Goal: Information Seeking & Learning: Learn about a topic

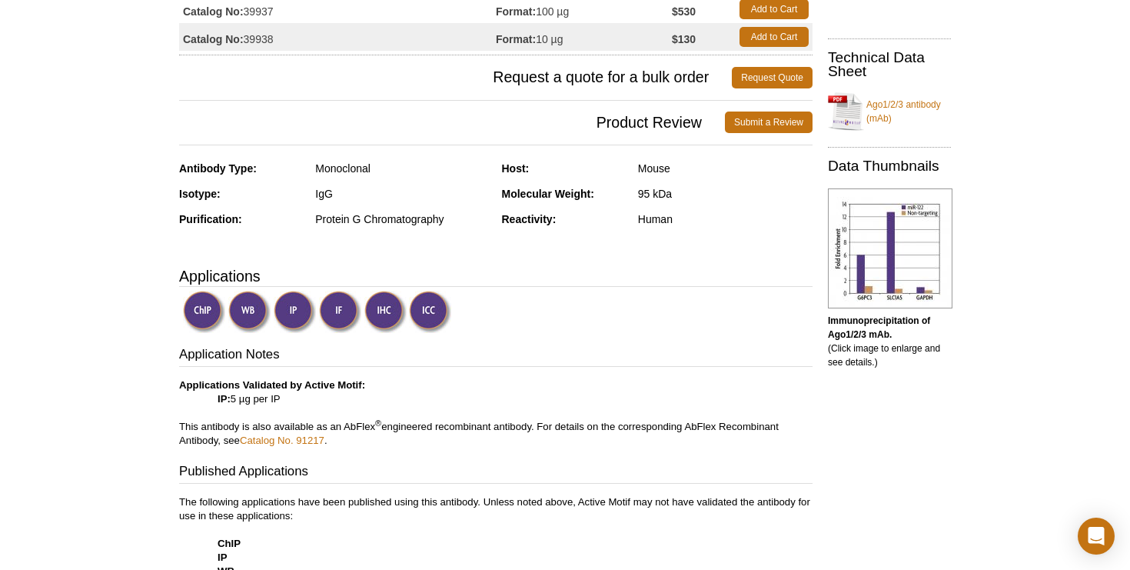
scroll to position [237, 0]
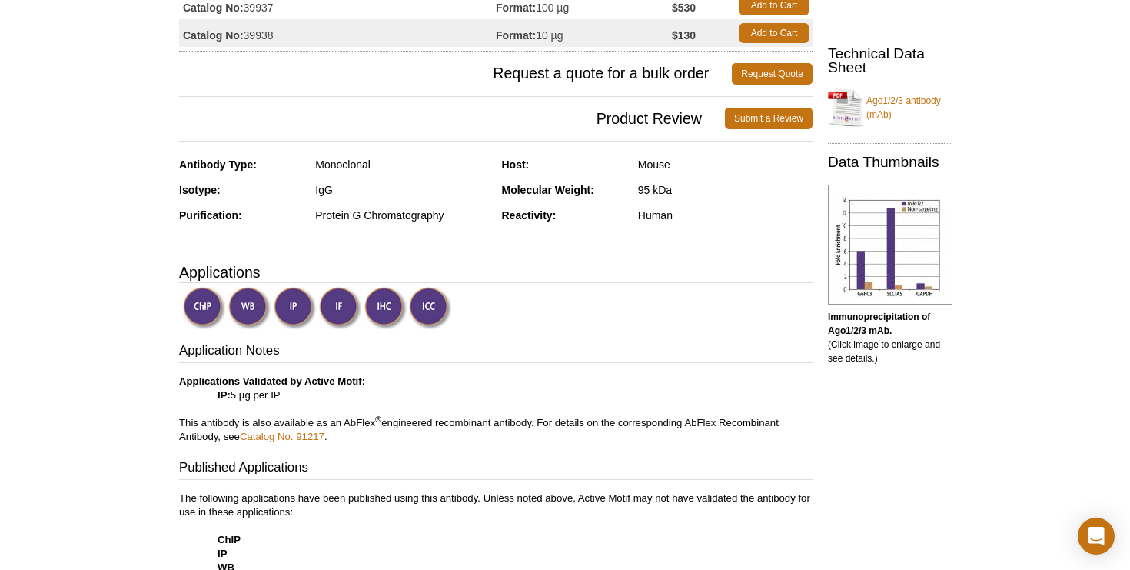
click at [254, 303] on img at bounding box center [249, 308] width 42 height 42
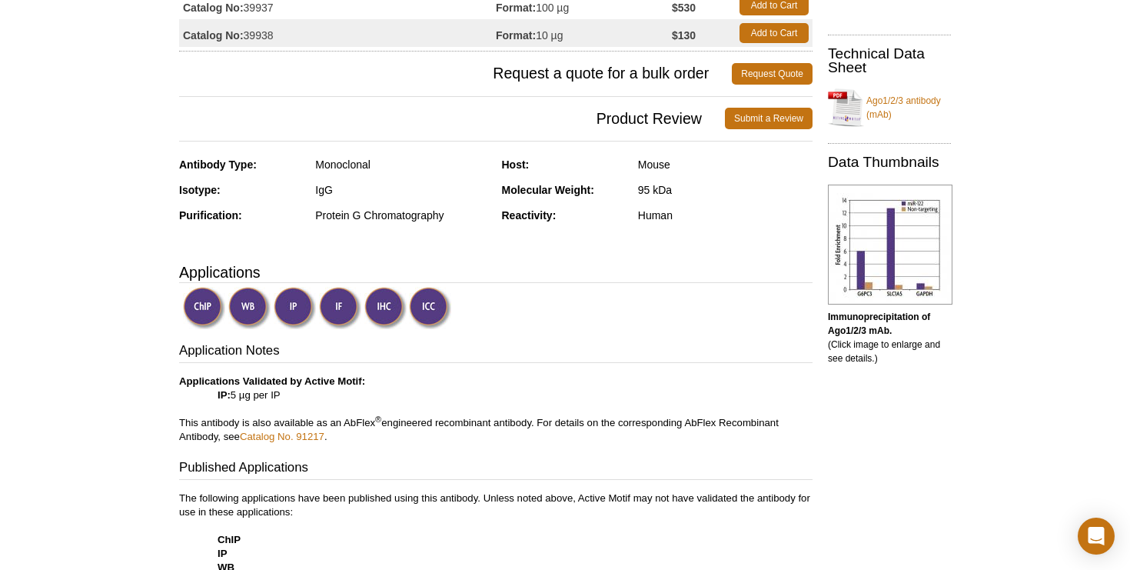
click at [254, 303] on img at bounding box center [249, 308] width 42 height 42
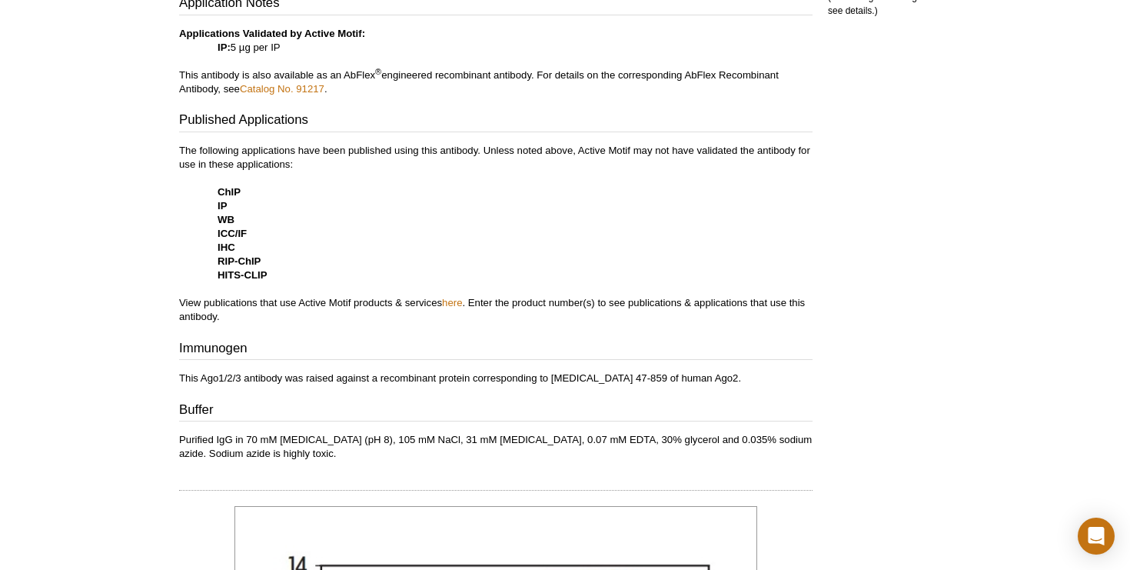
scroll to position [585, 0]
